Goal: Check status: Check status

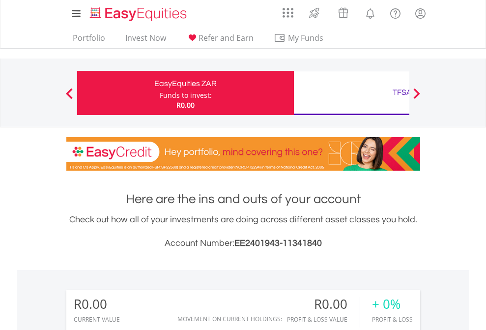
scroll to position [94, 154]
click at [160, 93] on div "Funds to invest:" at bounding box center [186, 95] width 52 height 10
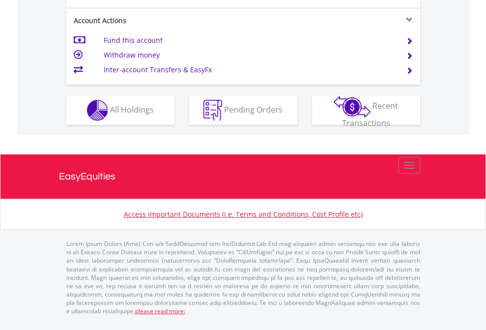
scroll to position [923, 0]
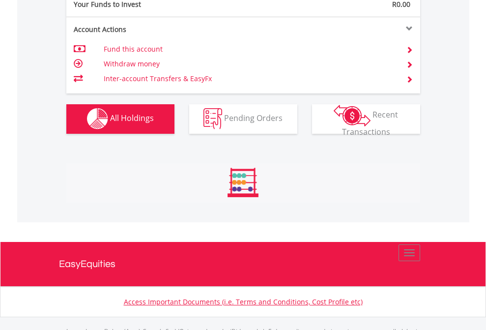
scroll to position [973, 0]
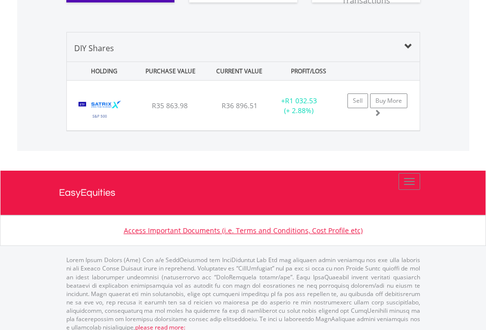
scroll to position [1093, 0]
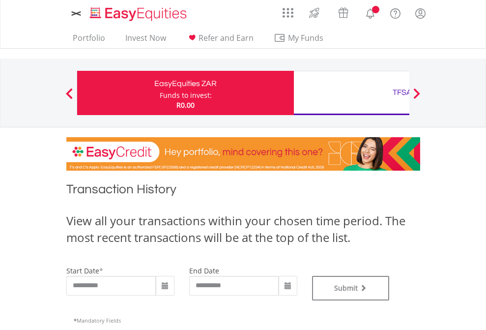
type input "**********"
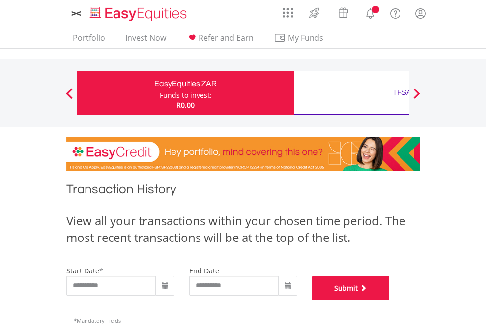
click at [390, 300] on button "Submit" at bounding box center [351, 288] width 78 height 25
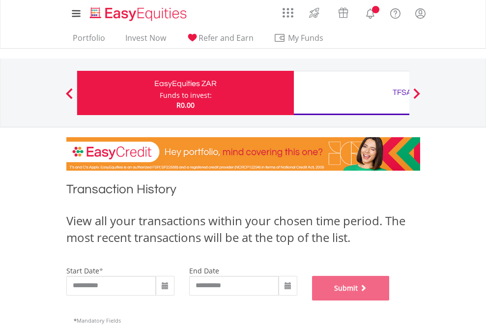
scroll to position [399, 0]
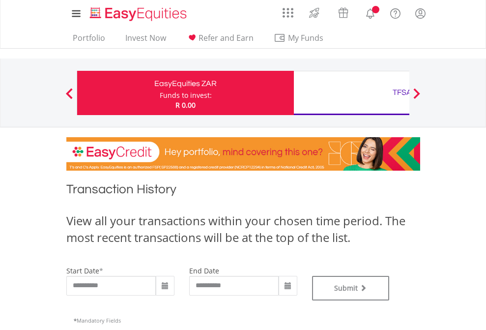
click at [351, 93] on div "TFSA" at bounding box center [402, 93] width 205 height 14
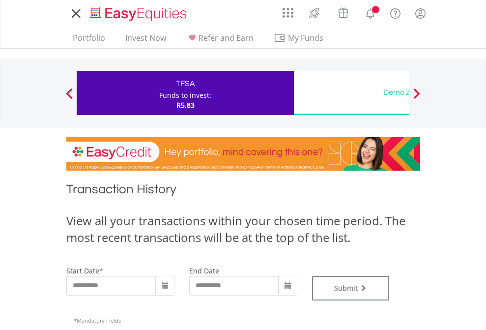
type input "**********"
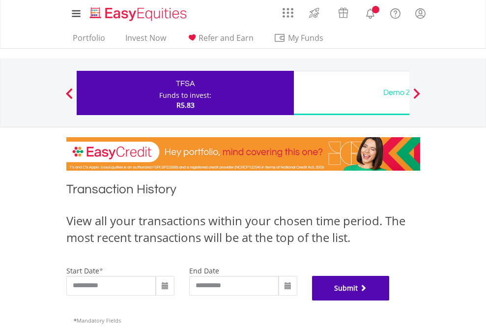
click at [390, 300] on button "Submit" at bounding box center [351, 288] width 78 height 25
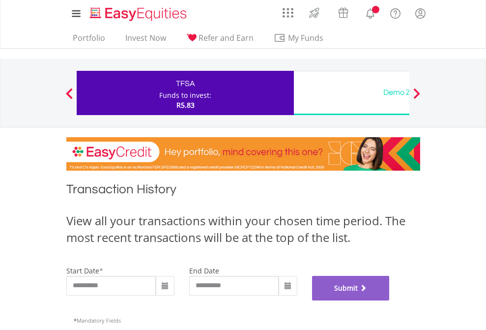
scroll to position [399, 0]
